Goal: Check status: Check status

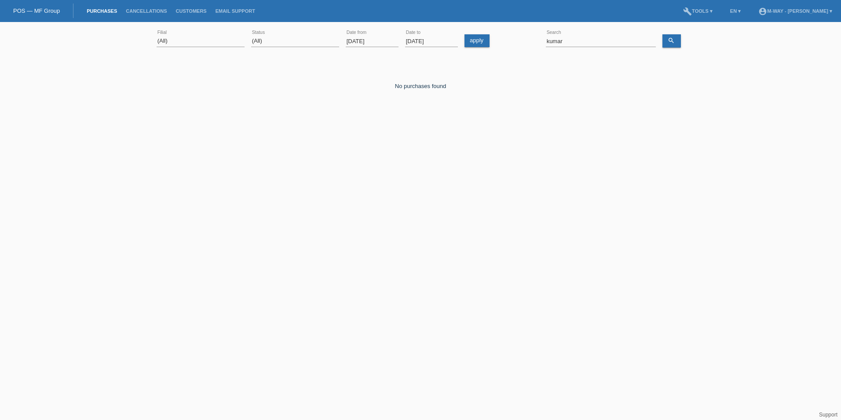
select select "ALL"
click at [569, 42] on input "kumar" at bounding box center [601, 41] width 110 height 11
type input "gongas"
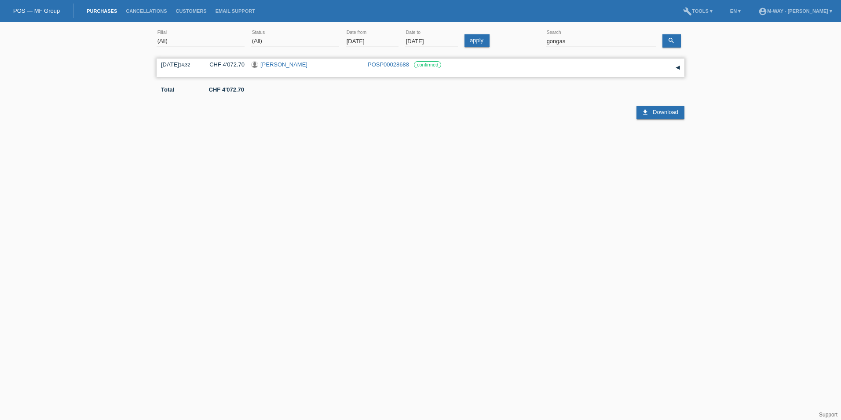
click at [307, 64] on link "[PERSON_NAME]" at bounding box center [283, 64] width 47 height 7
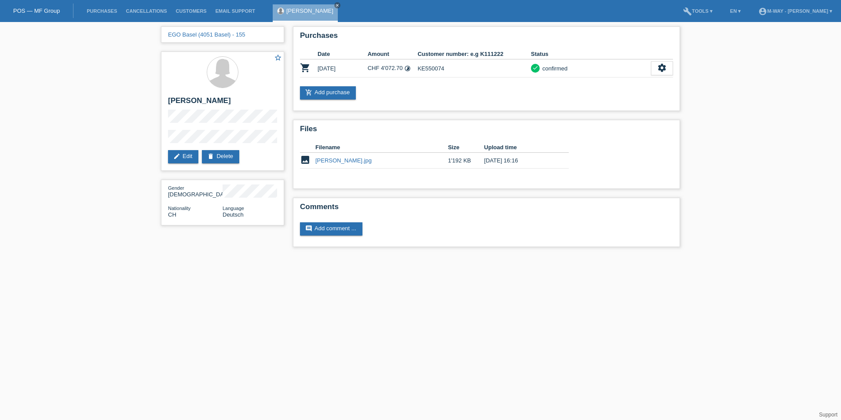
click at [501, 256] on html "POS — MF Group Purchases Cancellations Customers Email Support [PERSON_NAME] cl…" at bounding box center [420, 128] width 841 height 256
click at [798, 230] on div "EGO Basel (4051 Basel) - 155 star_border [PERSON_NAME] edit Edit delete Delete …" at bounding box center [420, 139] width 841 height 234
click at [476, 256] on html "POS — MF Group Purchases Cancellations Customers Email Support [PERSON_NAME] cl…" at bounding box center [420, 128] width 841 height 256
